Goal: Task Accomplishment & Management: Use online tool/utility

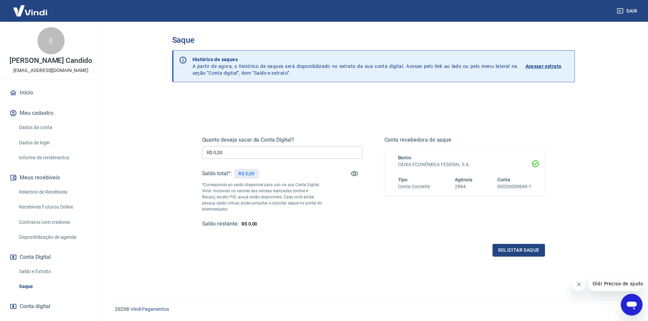
click at [247, 154] on input "R$ 0,00" at bounding box center [282, 152] width 160 height 13
type input "R$ 2.500,00"
click at [521, 252] on button "Solicitar saque" at bounding box center [518, 250] width 52 height 13
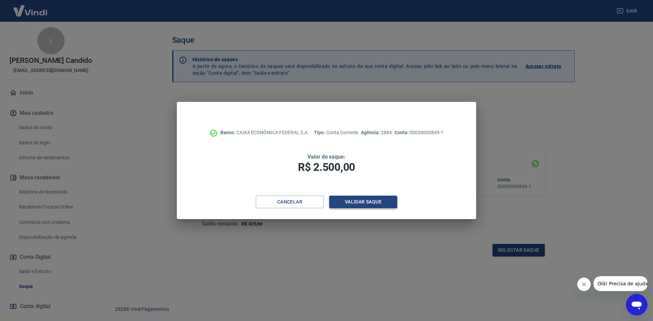
click at [363, 201] on button "Validar saque" at bounding box center [363, 202] width 68 height 13
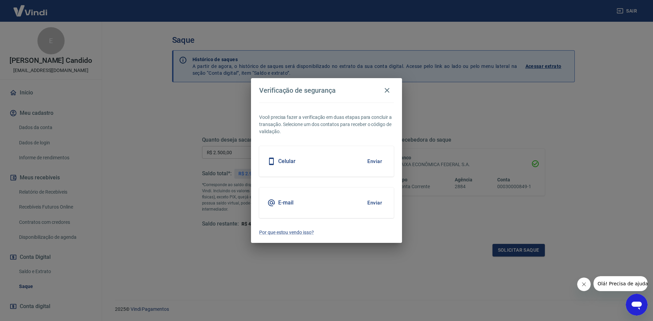
click at [352, 203] on div "E-mail Enviar" at bounding box center [326, 203] width 135 height 31
click at [377, 202] on button "Enviar" at bounding box center [374, 203] width 22 height 14
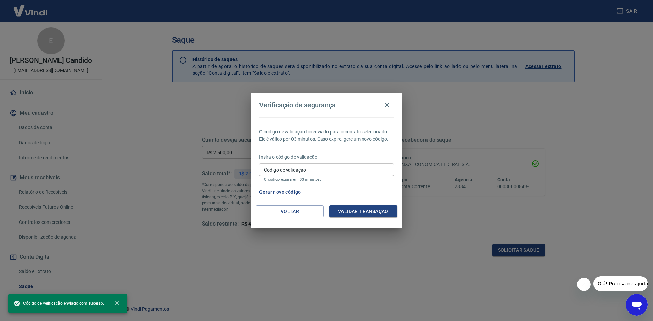
click at [332, 172] on input "Código de validação" at bounding box center [326, 170] width 135 height 13
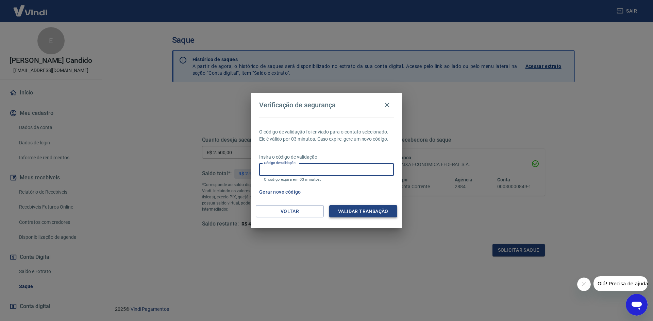
paste input "484283"
type input "484283"
click at [352, 212] on button "Validar transação" at bounding box center [363, 211] width 68 height 13
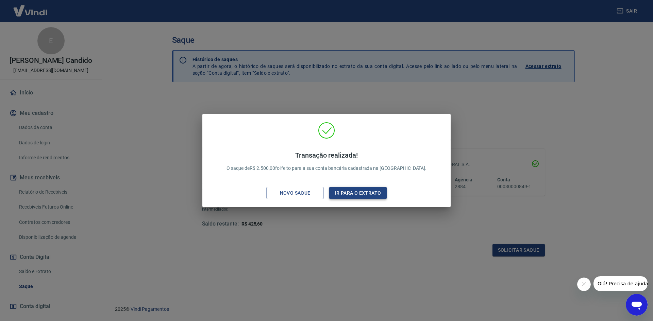
click at [339, 191] on button "Ir para o extrato" at bounding box center [357, 193] width 57 height 13
